Goal: Task Accomplishment & Management: Use online tool/utility

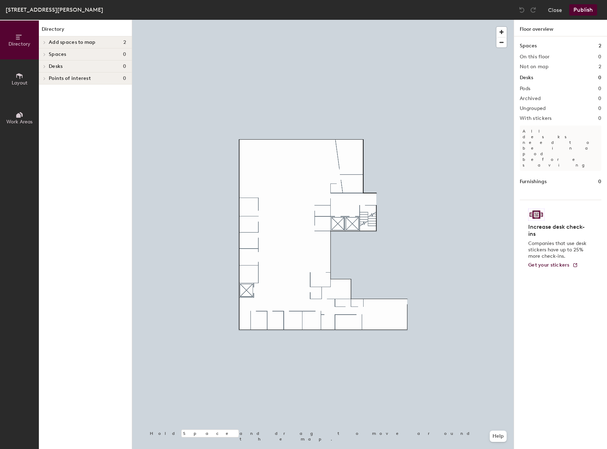
click at [62, 54] on span "Spaces" at bounding box center [58, 55] width 18 height 6
click at [59, 41] on span "Add spaces to map" at bounding box center [72, 43] width 47 height 6
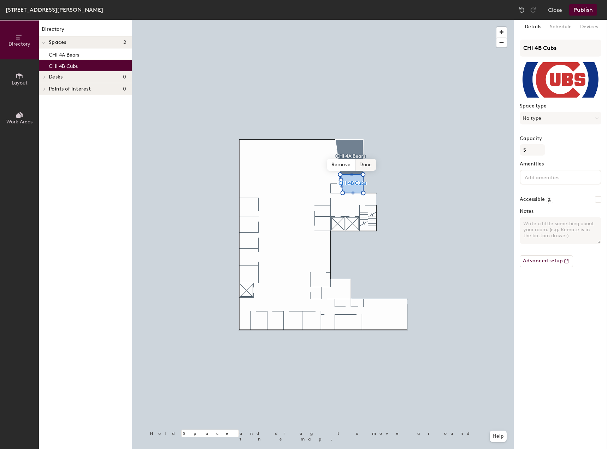
click at [365, 165] on span "Done" at bounding box center [365, 165] width 21 height 12
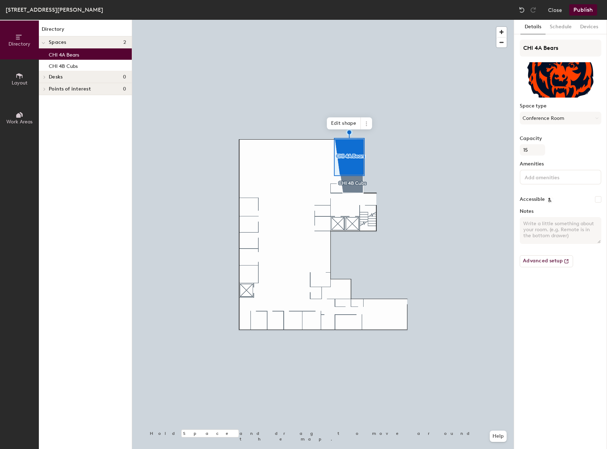
click at [587, 8] on button "Publish" at bounding box center [584, 9] width 28 height 11
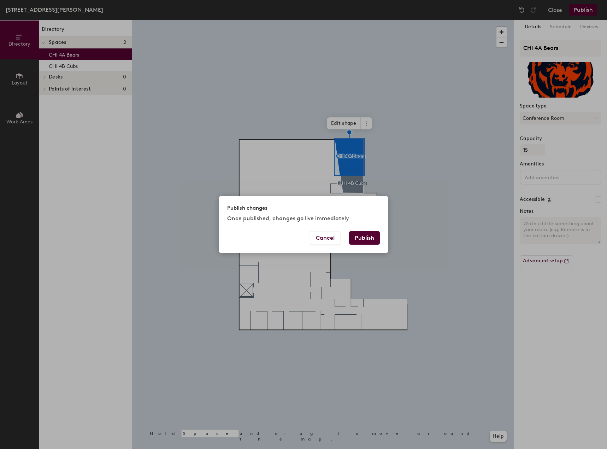
click at [363, 237] on button "Publish" at bounding box center [364, 237] width 31 height 13
